Goal: Task Accomplishment & Management: Manage account settings

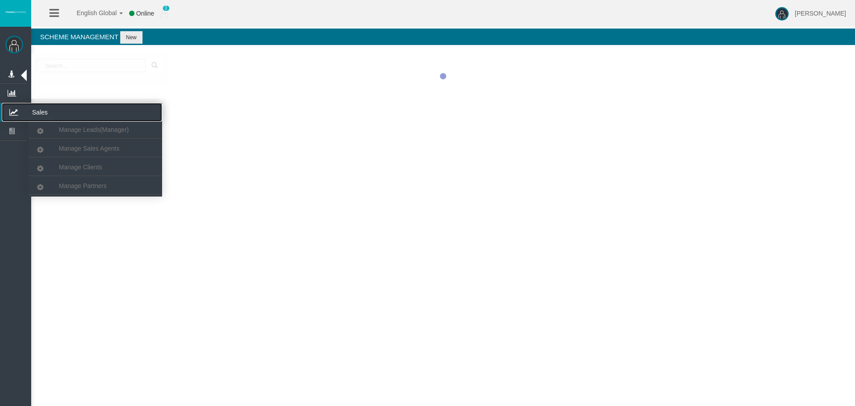
click at [10, 113] on icon at bounding box center [14, 112] width 24 height 19
click at [86, 183] on span "Manage Partners" at bounding box center [83, 185] width 48 height 7
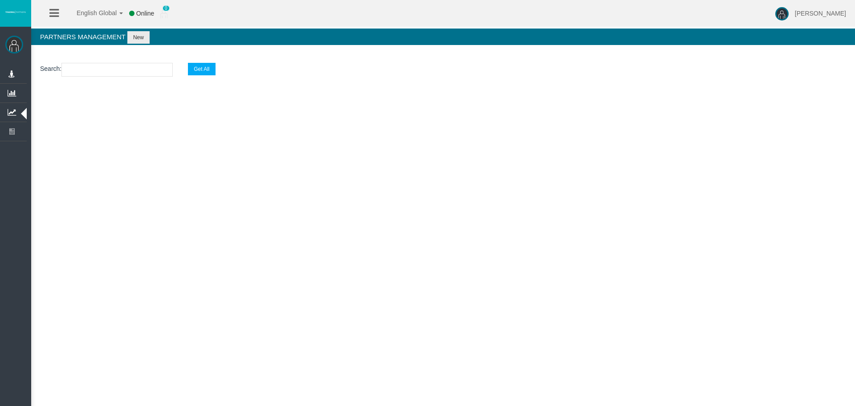
click at [84, 65] on input "text" at bounding box center [116, 70] width 111 height 14
paste input "IB906yt"
type input "IB906yt"
select select "25"
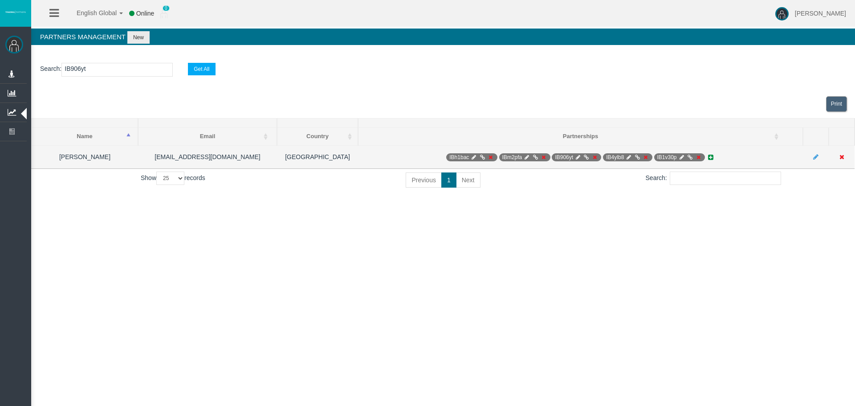
type input "IB906yt"
click at [575, 158] on icon at bounding box center [577, 156] width 7 height 5
select select "0"
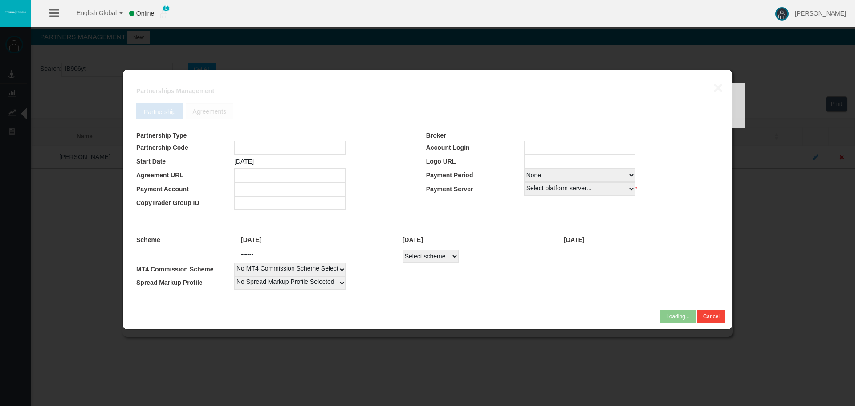
type input "IB906yt"
type input "120409666"
select select
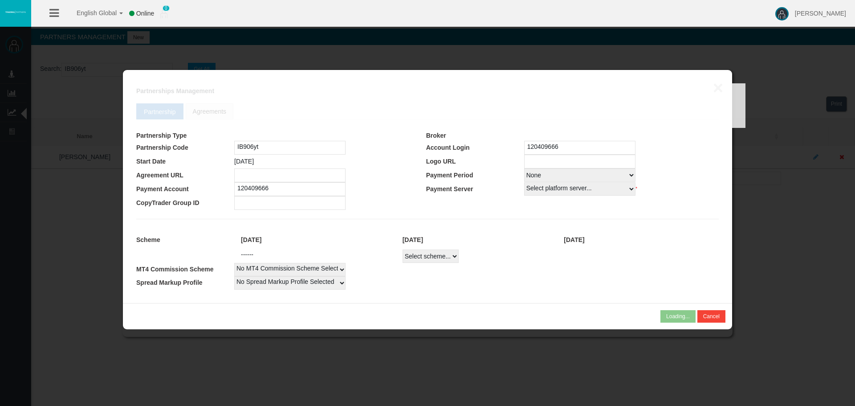
select select
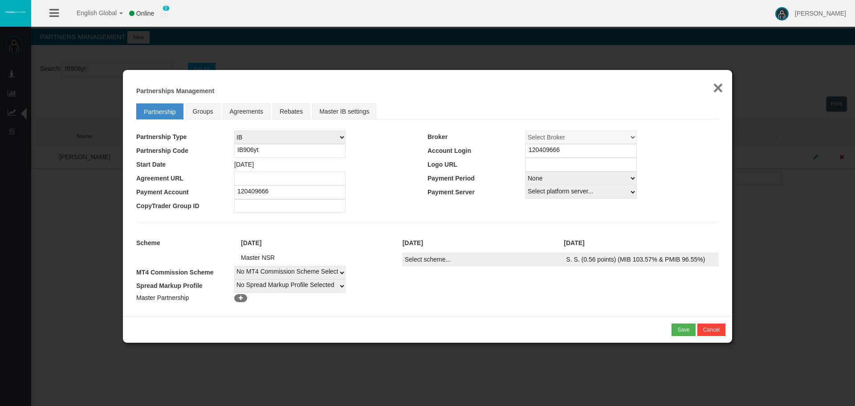
click at [713, 90] on button "×" at bounding box center [718, 88] width 10 height 18
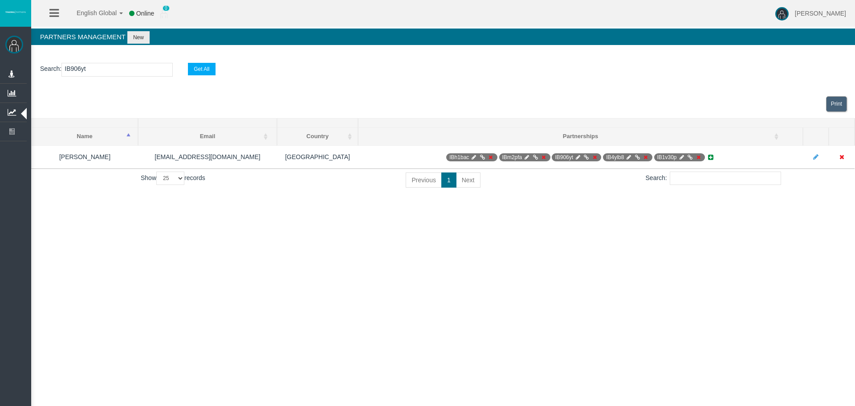
click at [80, 72] on input "IB906yt" at bounding box center [116, 70] width 111 height 14
paste input "1htj3"
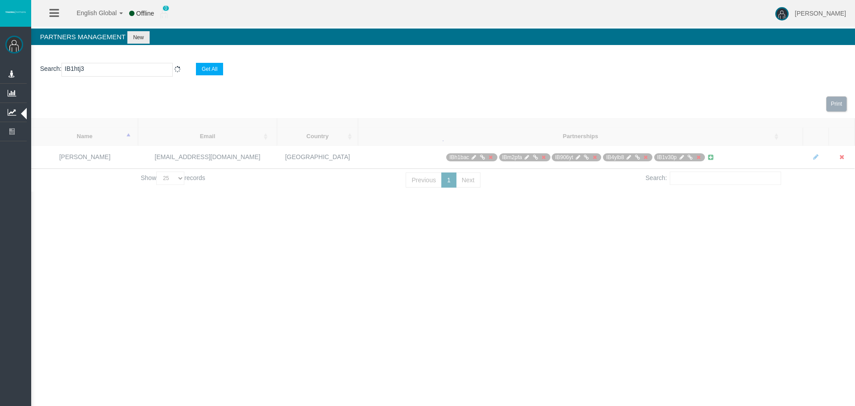
type input "IB1htj3"
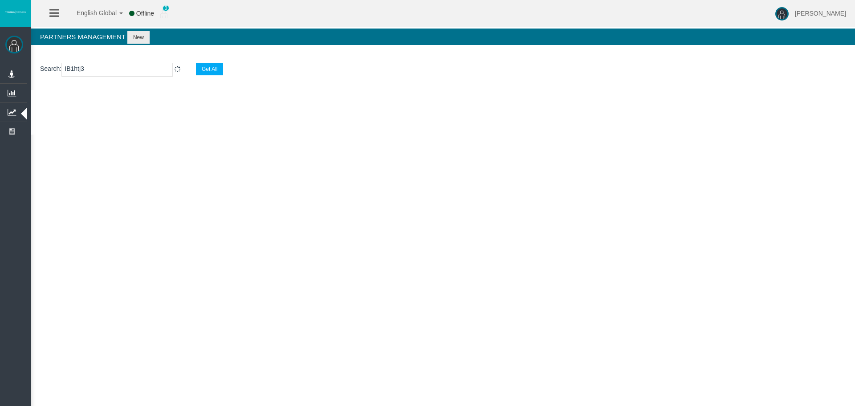
select select "25"
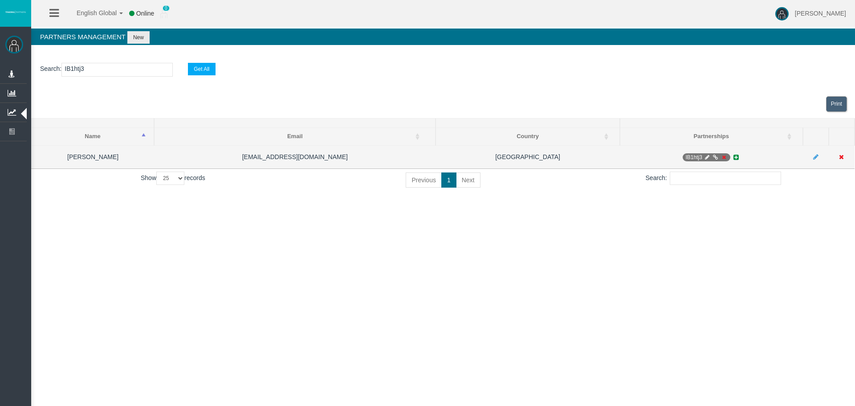
type input "IB1htj3"
click at [705, 158] on icon at bounding box center [706, 156] width 7 height 5
select select "0"
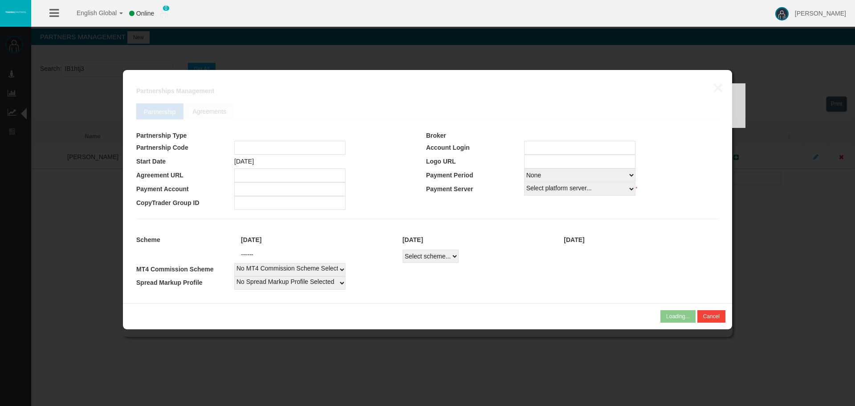
type input "IB1htj3"
type input "120398246"
select select
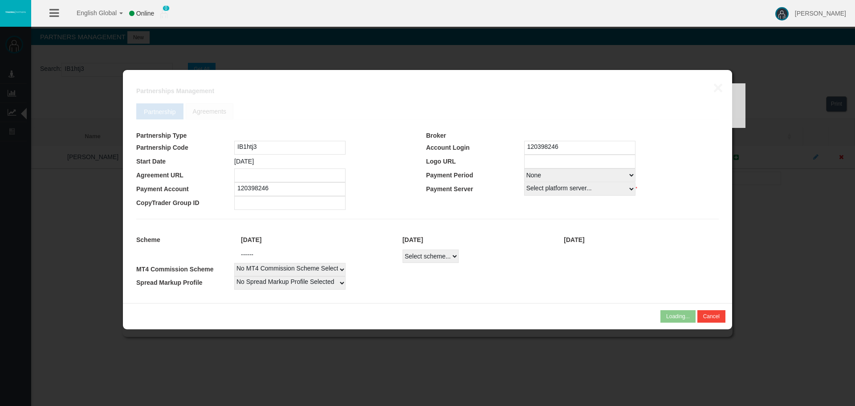
select select
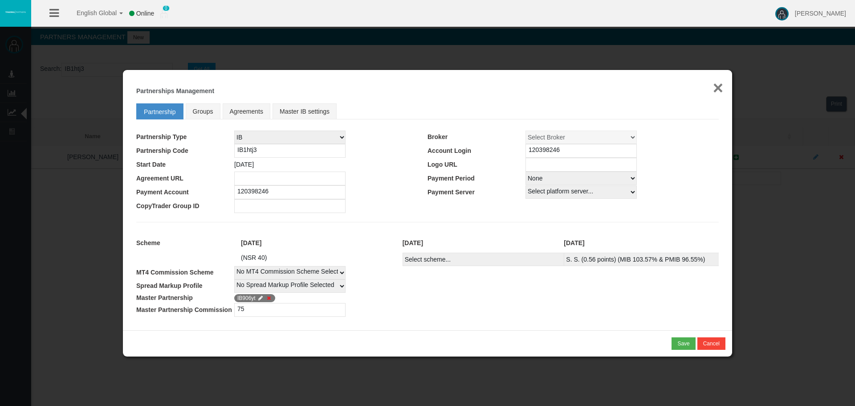
click at [719, 89] on button "×" at bounding box center [718, 88] width 10 height 18
